Goal: Check status: Check status

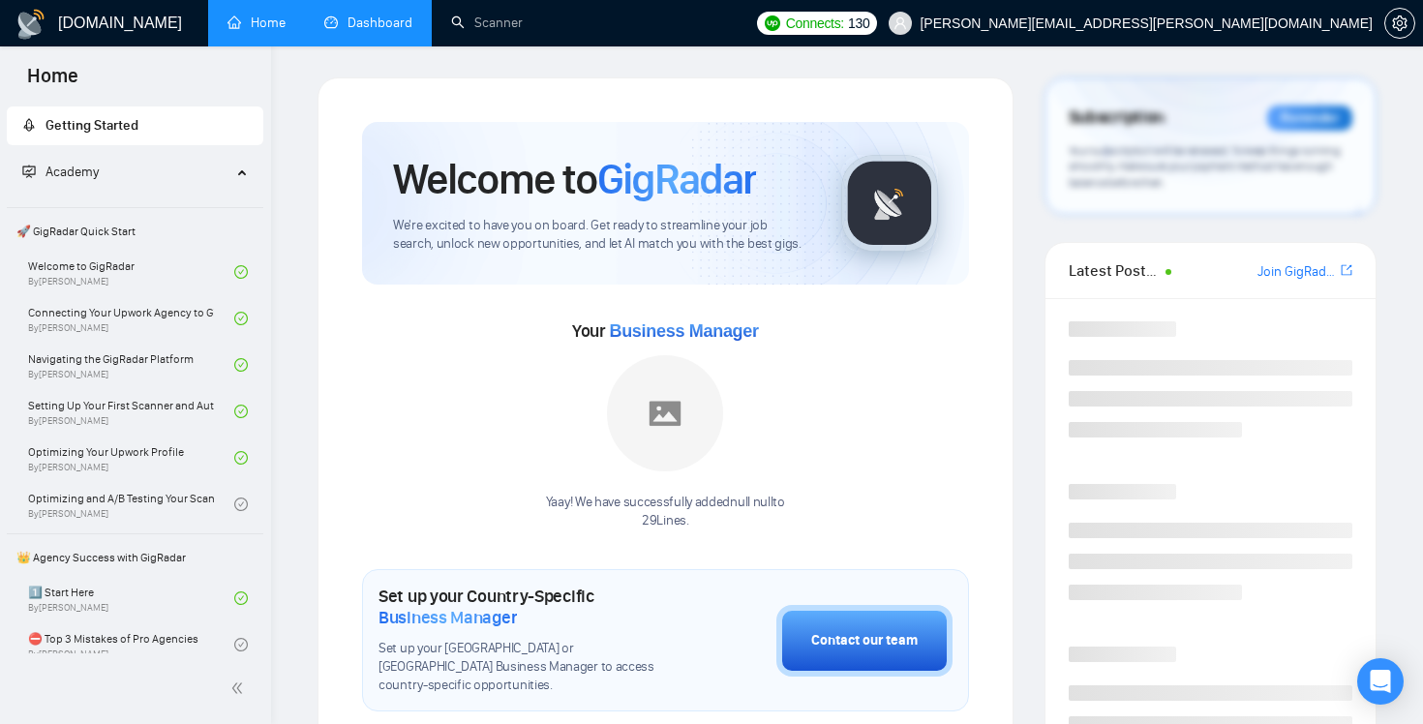
click at [391, 28] on link "Dashboard" at bounding box center [368, 23] width 88 height 16
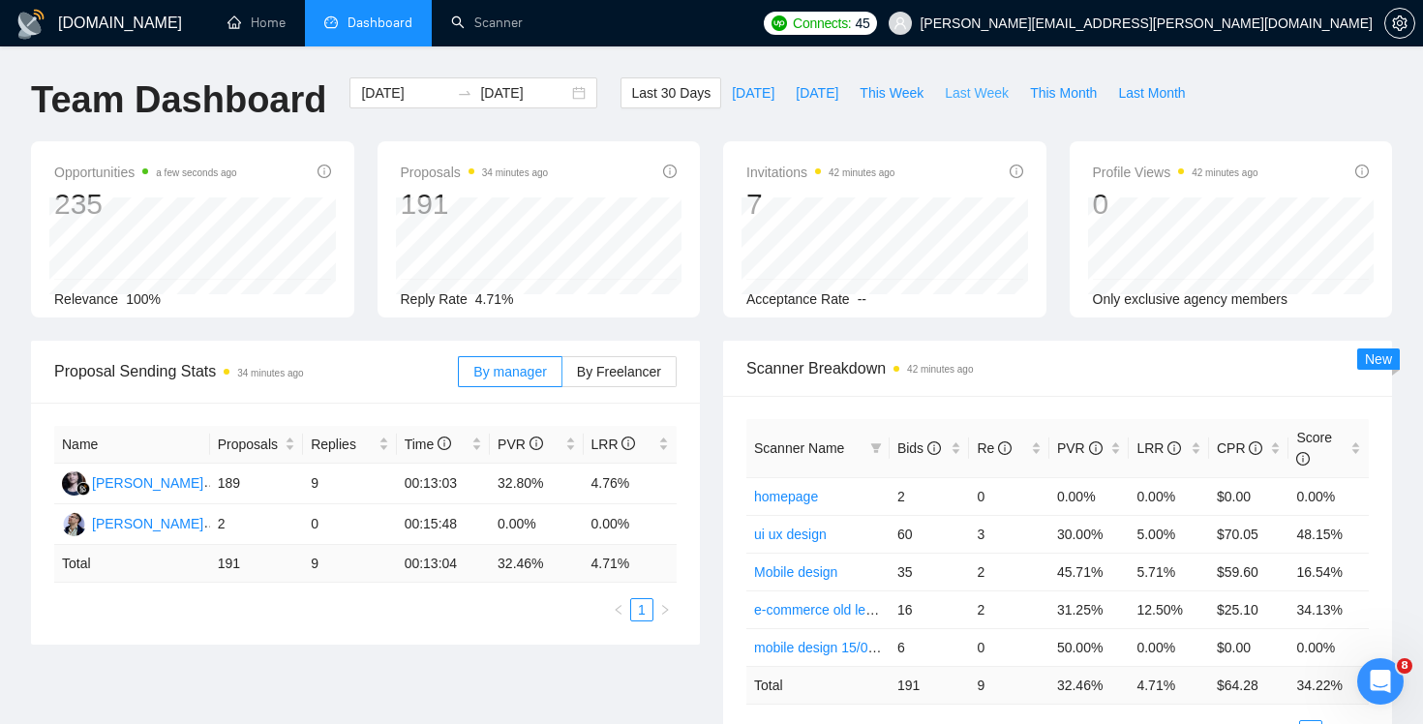
click at [975, 100] on span "Last Week" at bounding box center [977, 92] width 64 height 21
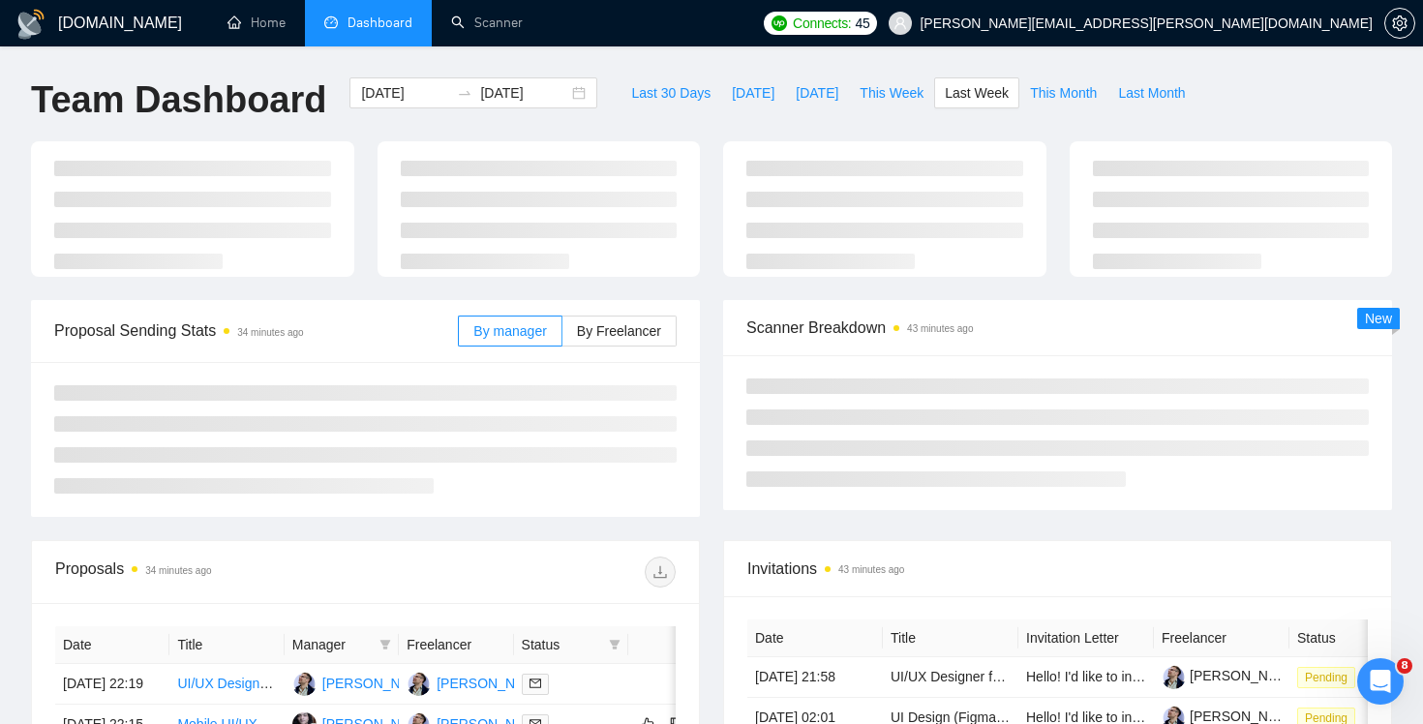
type input "[DATE]"
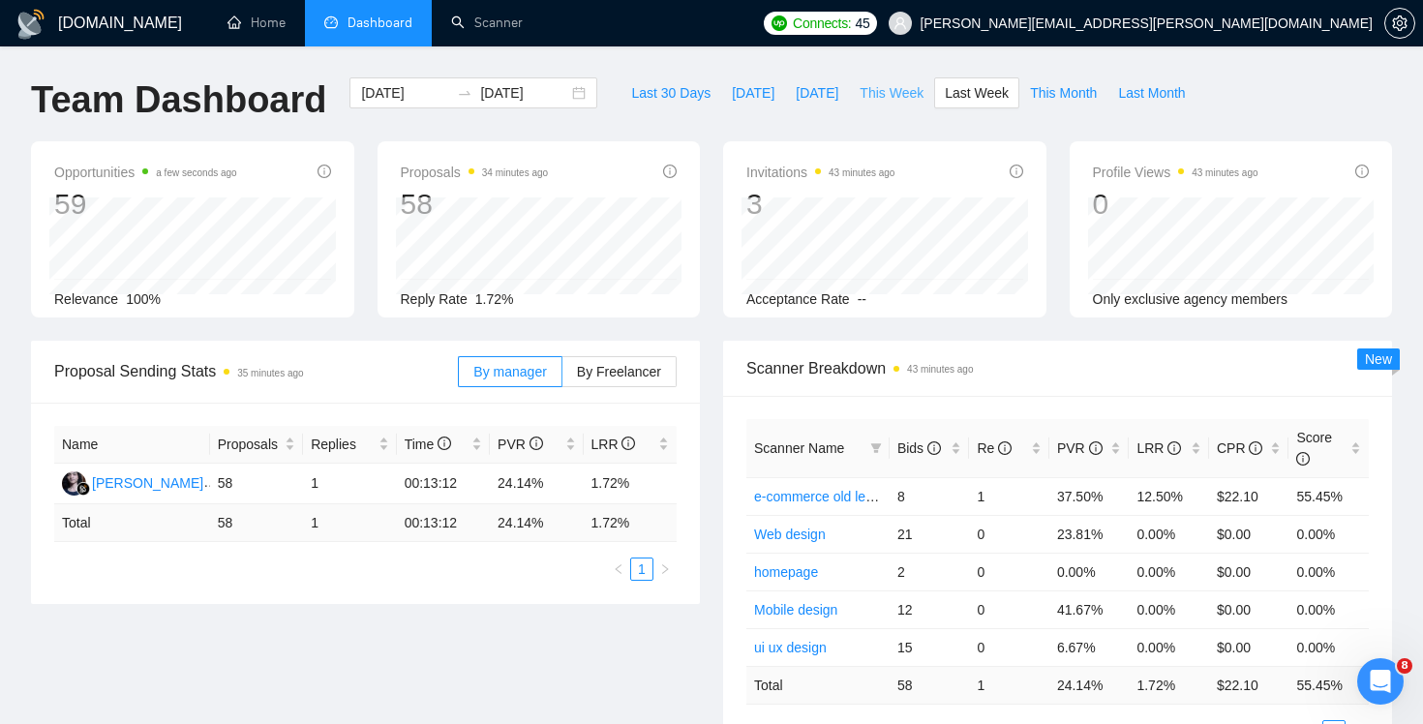
click at [898, 105] on button "This Week" at bounding box center [891, 92] width 85 height 31
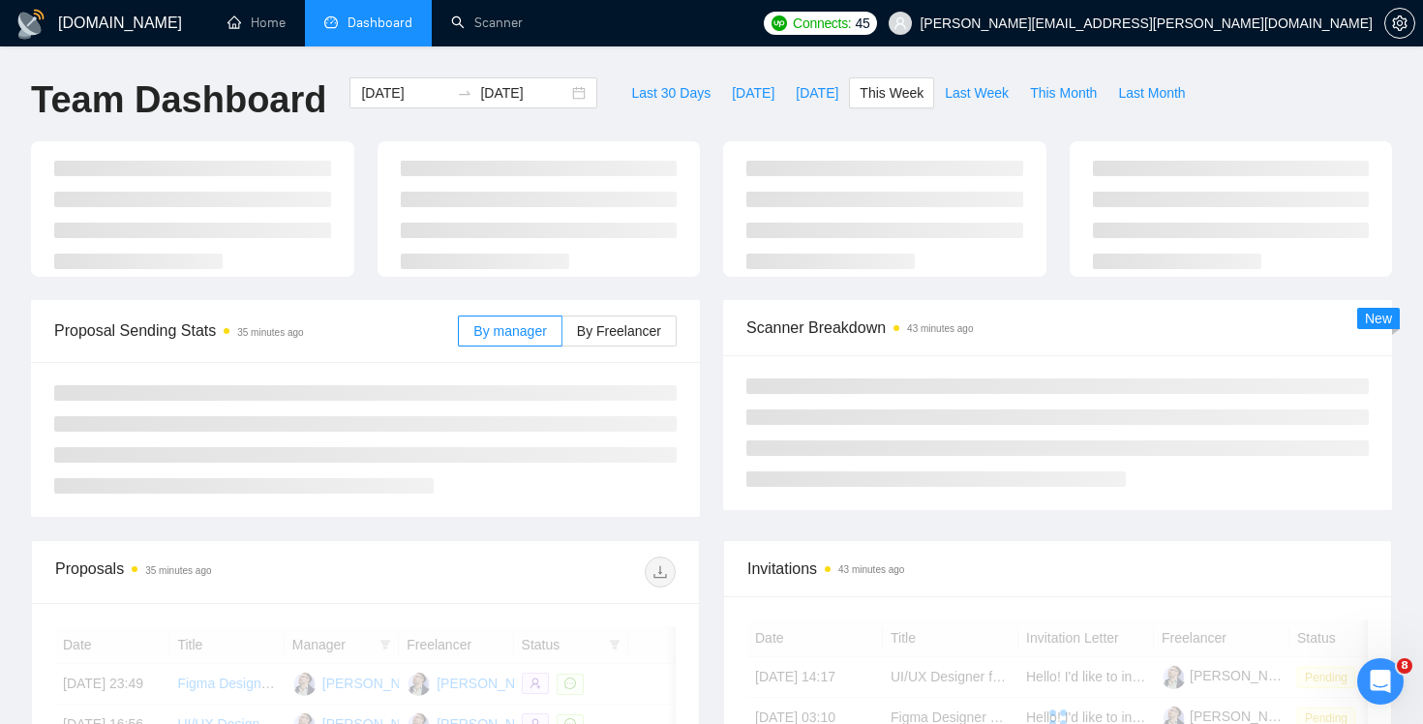
type input "[DATE]"
